Goal: Navigation & Orientation: Go to known website

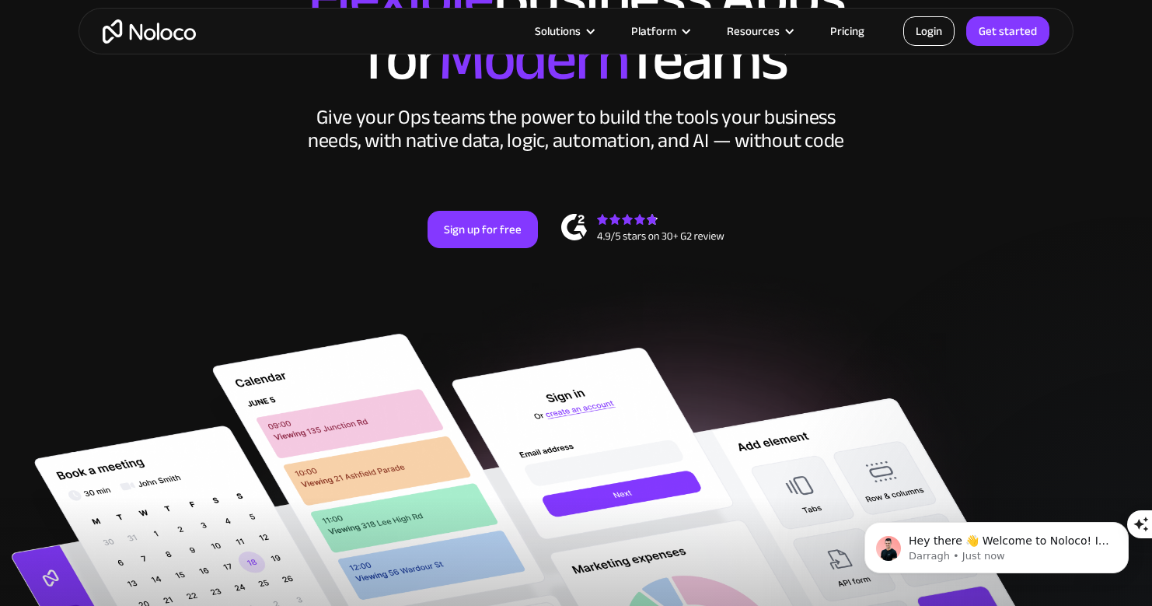
click at [928, 29] on link "Login" at bounding box center [928, 31] width 51 height 30
